Goal: Task Accomplishment & Management: Complete application form

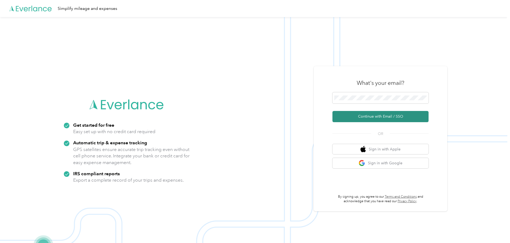
click at [380, 116] on button "Continue with Email / SSO" at bounding box center [380, 116] width 96 height 11
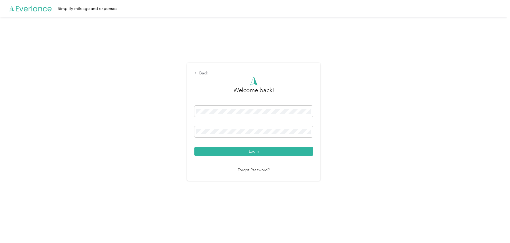
click at [250, 154] on button "Login" at bounding box center [253, 151] width 119 height 9
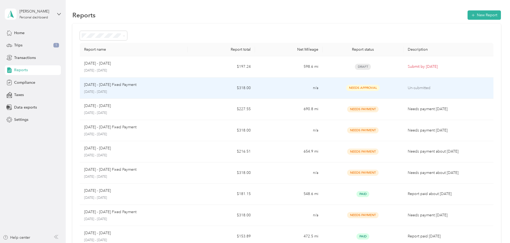
click at [180, 91] on p "[DATE] - [DATE]" at bounding box center [133, 92] width 99 height 5
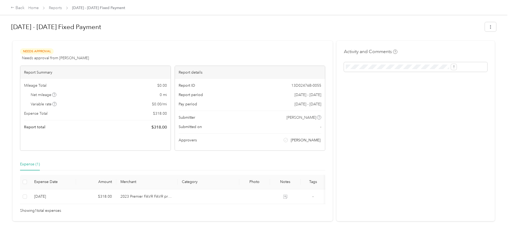
click at [41, 59] on div "Back Home Reports [DATE] - [DATE] Fixed Payment [DATE] - [DATE] Fixed Payment N…" at bounding box center [253, 121] width 507 height 243
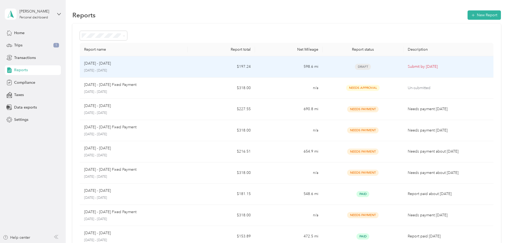
click at [212, 65] on td "$197.24" at bounding box center [221, 66] width 67 height 21
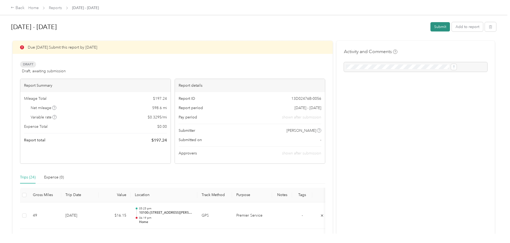
click at [430, 26] on button "Submit" at bounding box center [439, 26] width 19 height 9
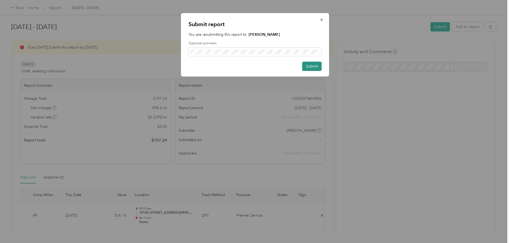
click at [312, 66] on button "Submit" at bounding box center [311, 66] width 19 height 9
